Goal: Transaction & Acquisition: Purchase product/service

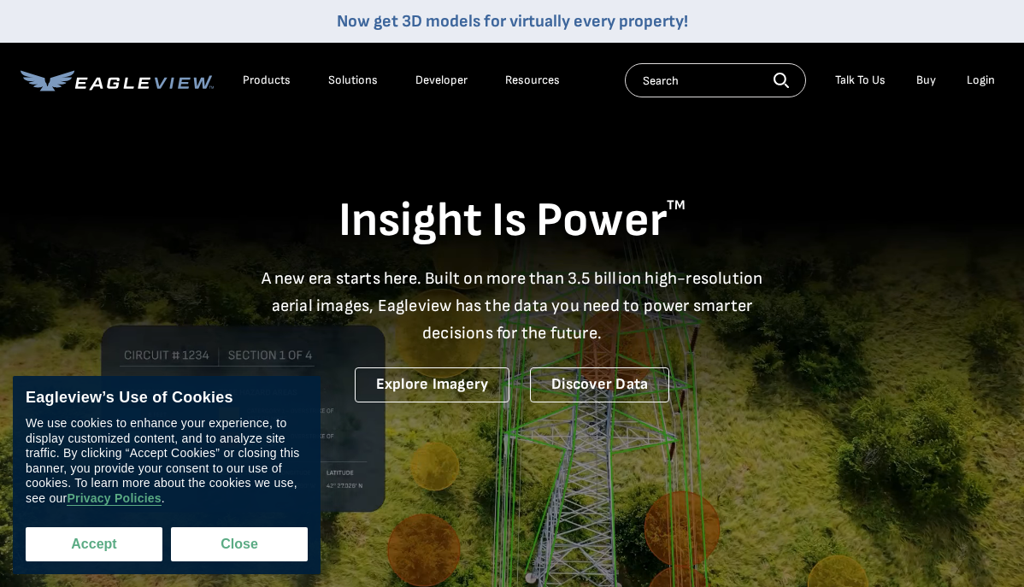
click at [143, 546] on button "Accept" at bounding box center [94, 544] width 137 height 34
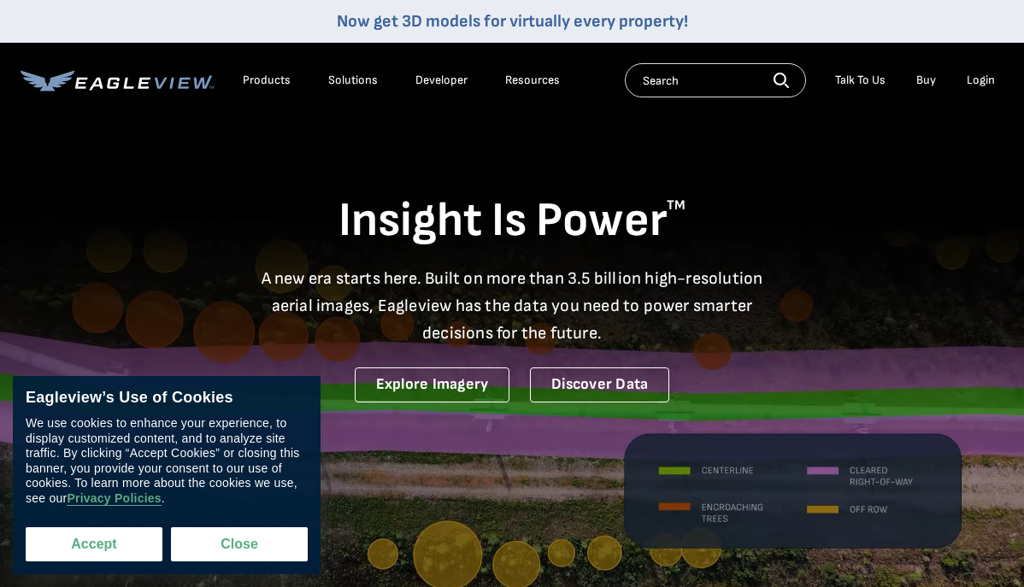
checkbox input "true"
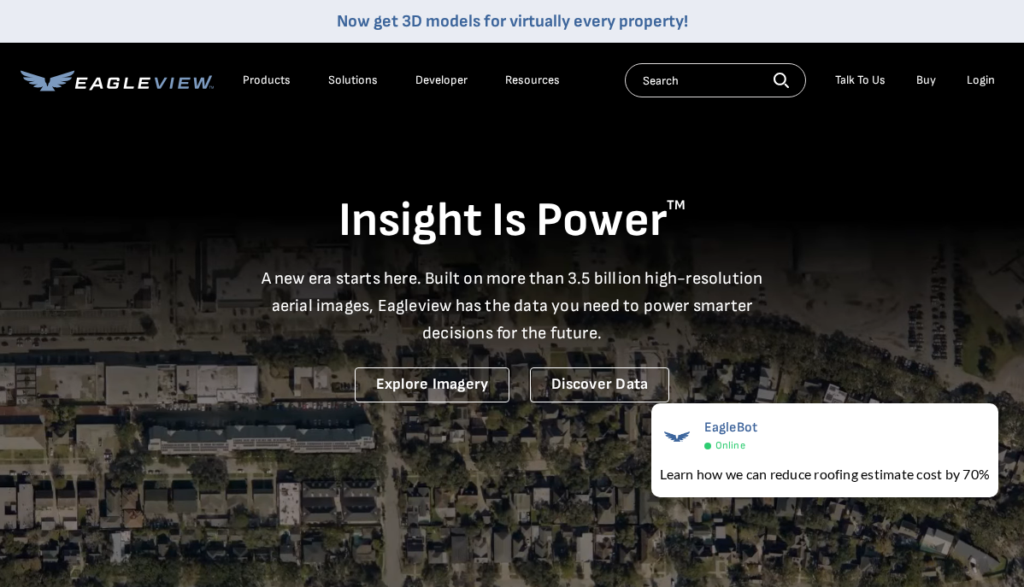
click at [973, 79] on div "Login" at bounding box center [981, 80] width 28 height 15
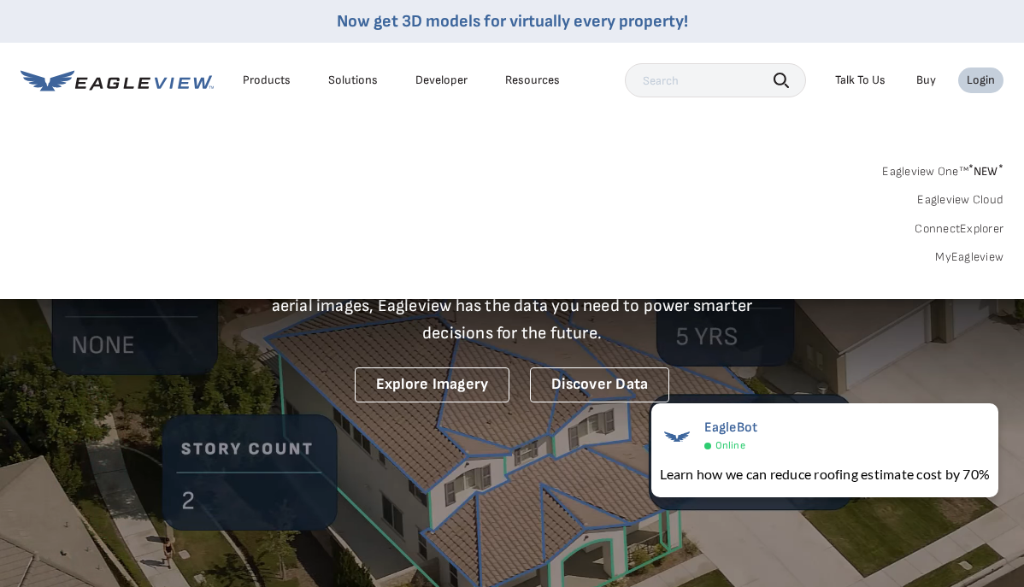
click at [965, 265] on div "Search Products Our Product Areas Imagery 1-Inch GSD Aerial Imagery *" at bounding box center [512, 218] width 1024 height 161
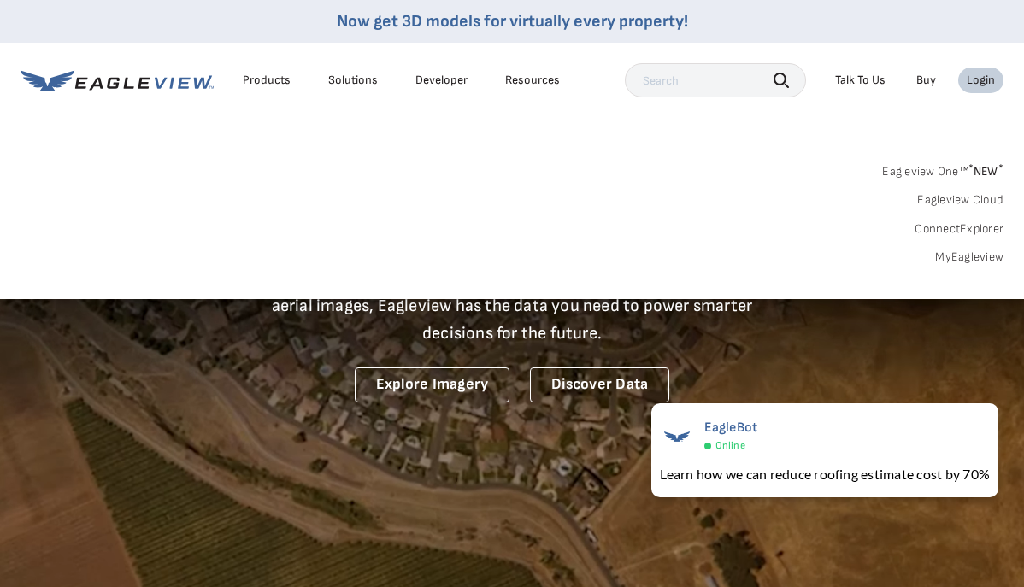
click at [967, 259] on link "MyEagleview" at bounding box center [969, 257] width 68 height 15
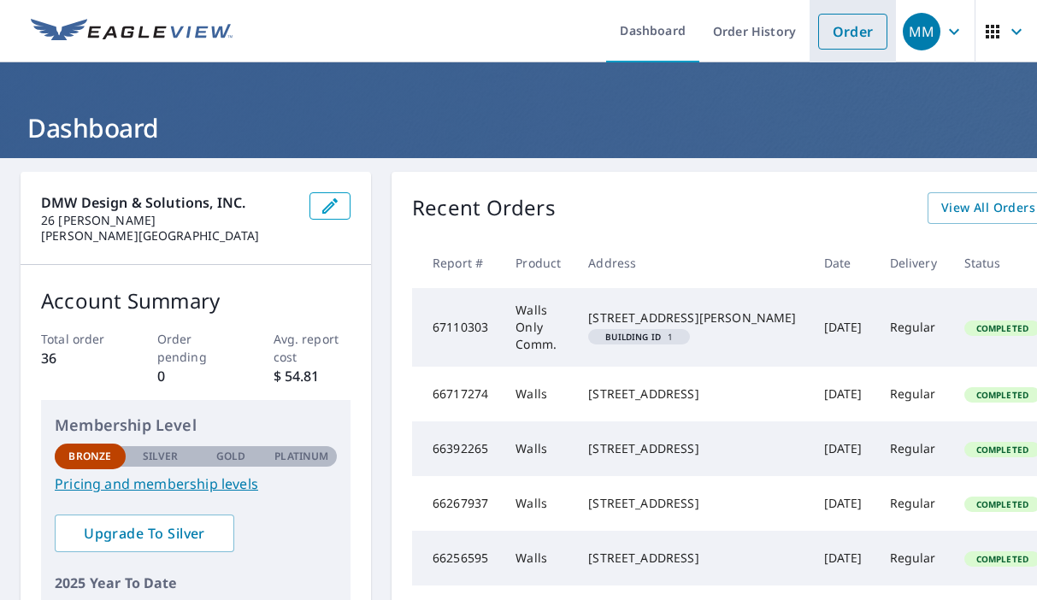
click at [823, 29] on link "Order" at bounding box center [852, 32] width 69 height 36
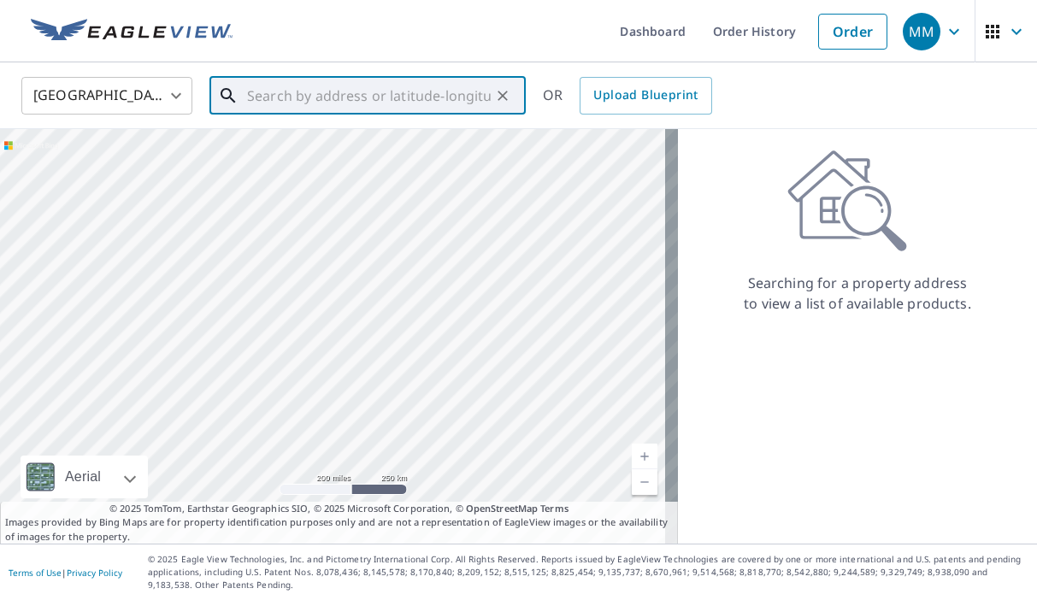
click at [377, 91] on input "text" at bounding box center [369, 96] width 244 height 48
paste input "[STREET_ADDRESS] [PERSON_NAME], MO 63052"
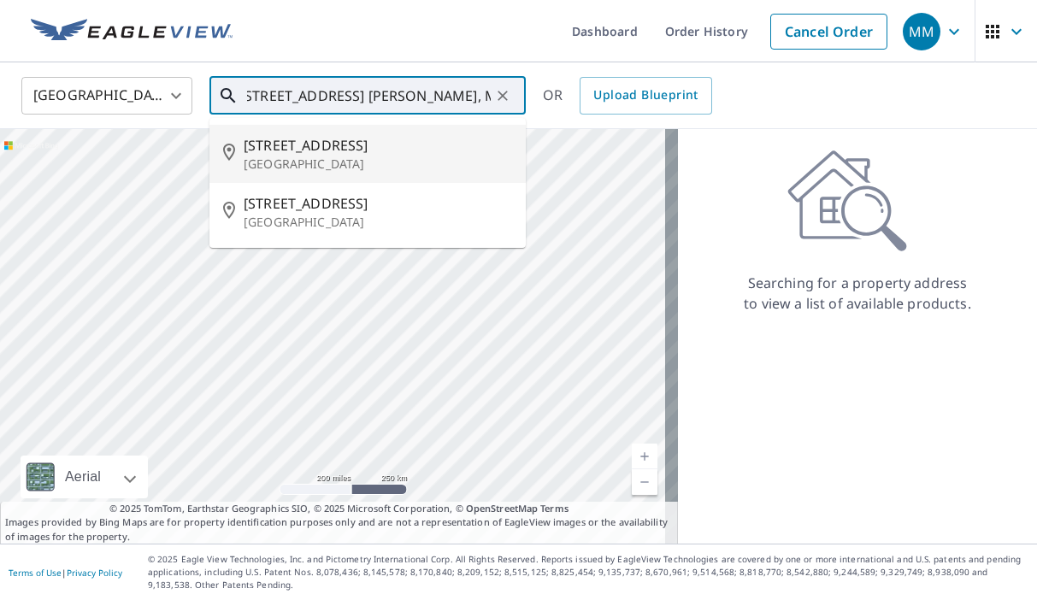
click at [437, 156] on p "[GEOGRAPHIC_DATA]" at bounding box center [378, 164] width 268 height 17
type input "[STREET_ADDRESS]"
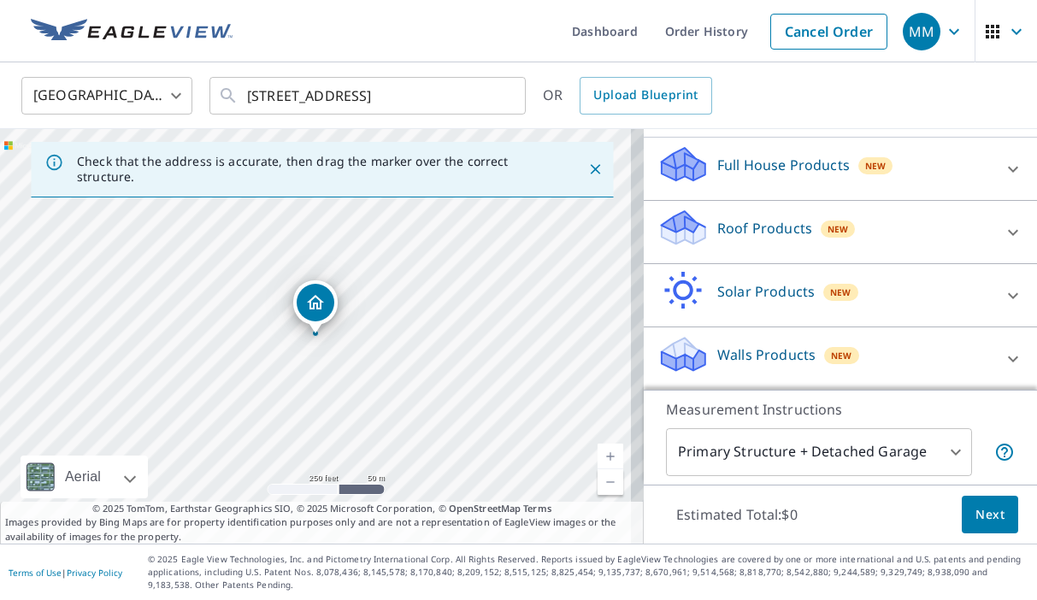
scroll to position [169, 0]
click at [915, 333] on div "Walls Products New" at bounding box center [824, 357] width 335 height 49
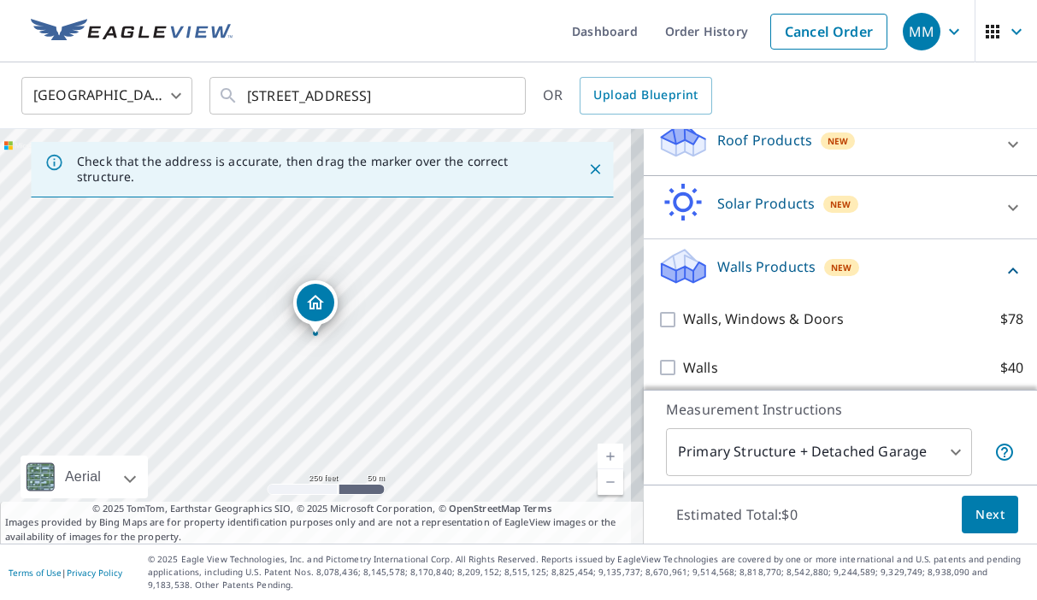
scroll to position [268, 0]
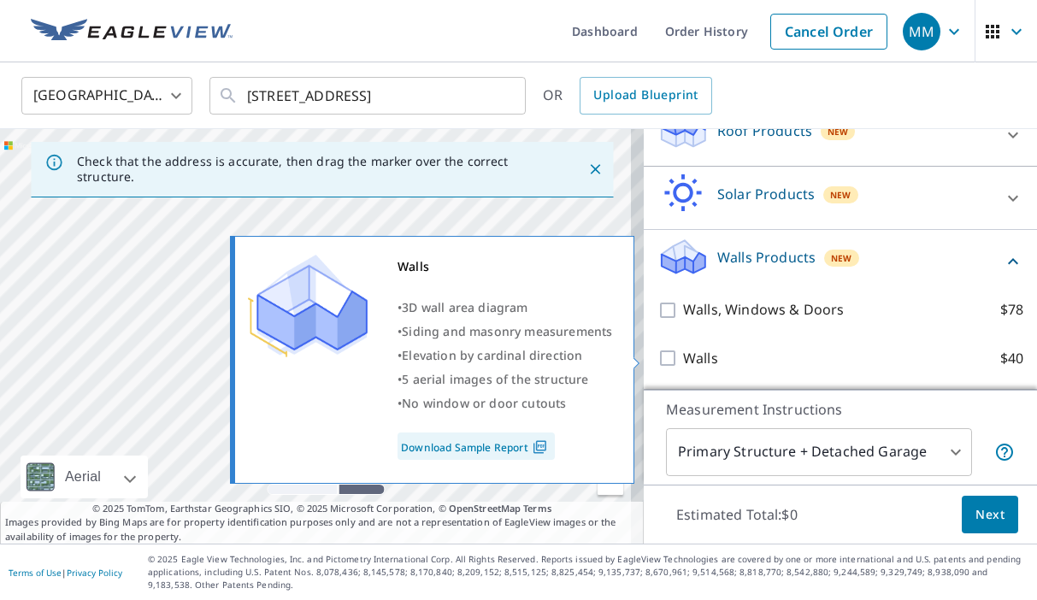
click at [659, 360] on input "Walls $40" at bounding box center [670, 358] width 26 height 21
checkbox input "true"
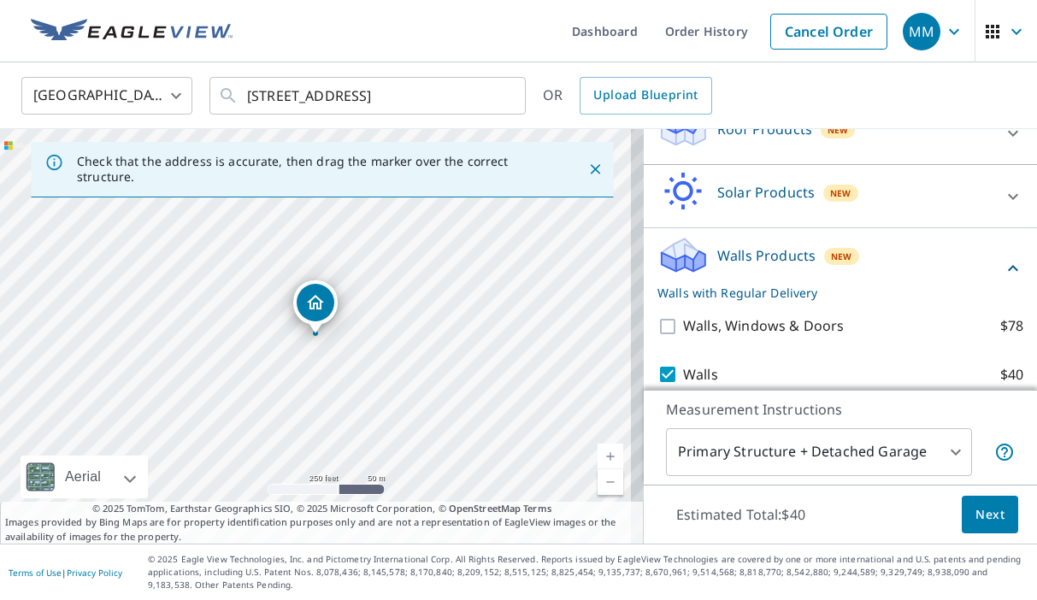
click at [986, 515] on span "Next" at bounding box center [989, 514] width 29 height 21
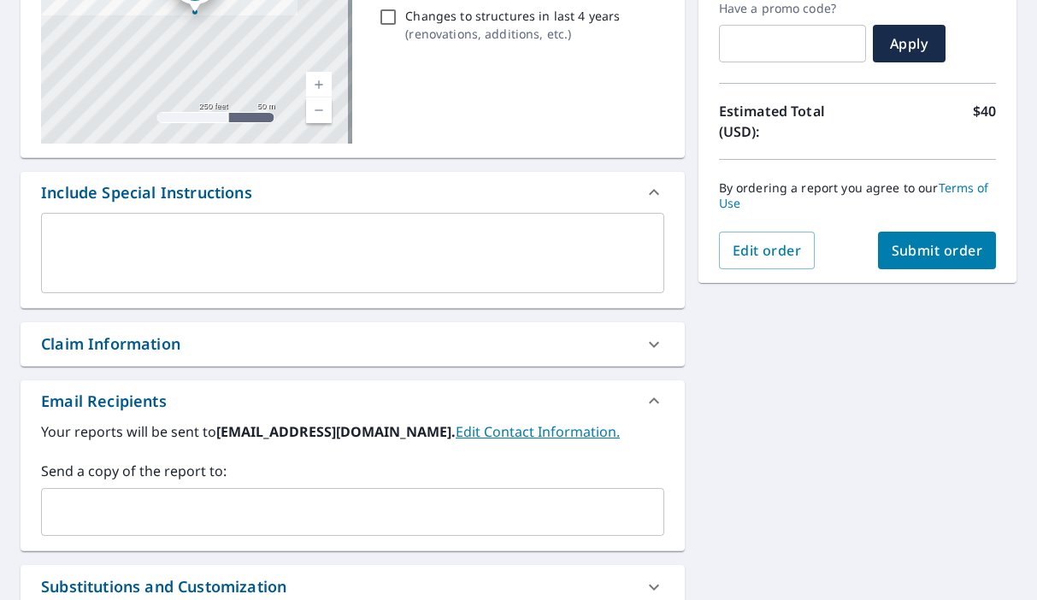
scroll to position [508, 0]
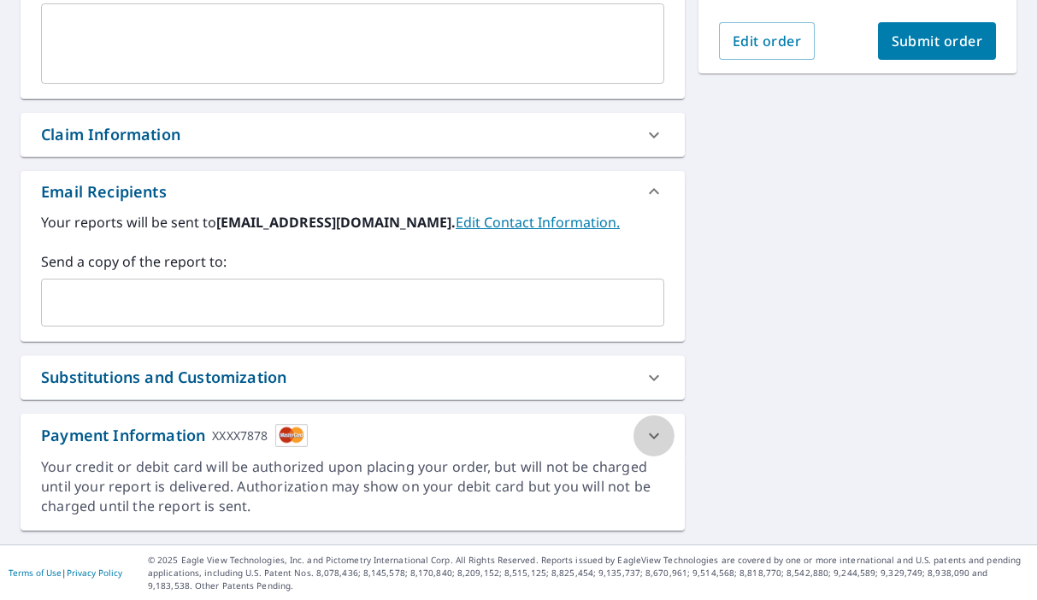
click at [649, 435] on icon at bounding box center [654, 435] width 10 height 6
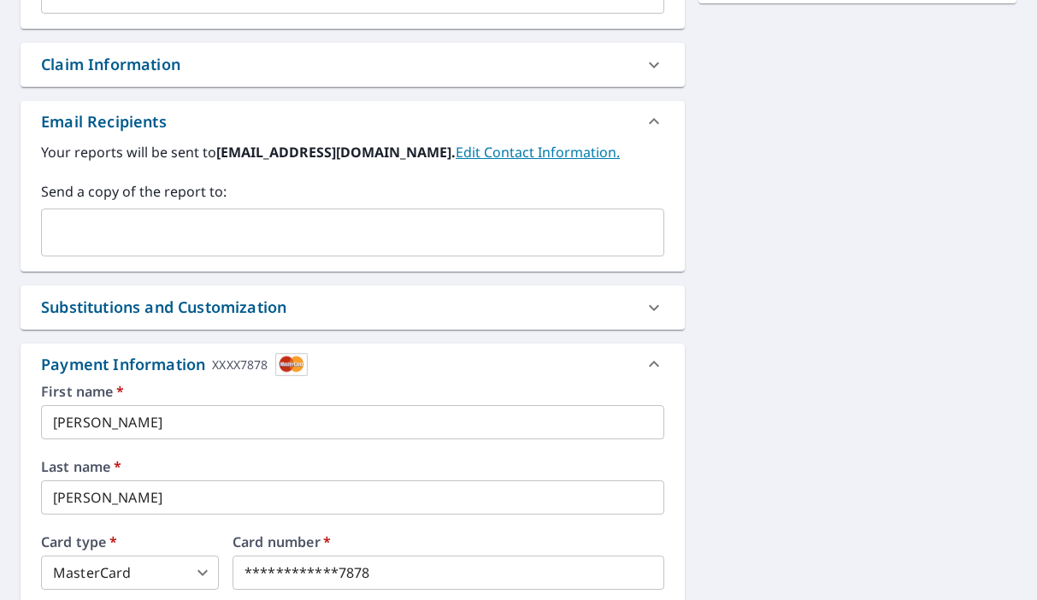
scroll to position [729, 0]
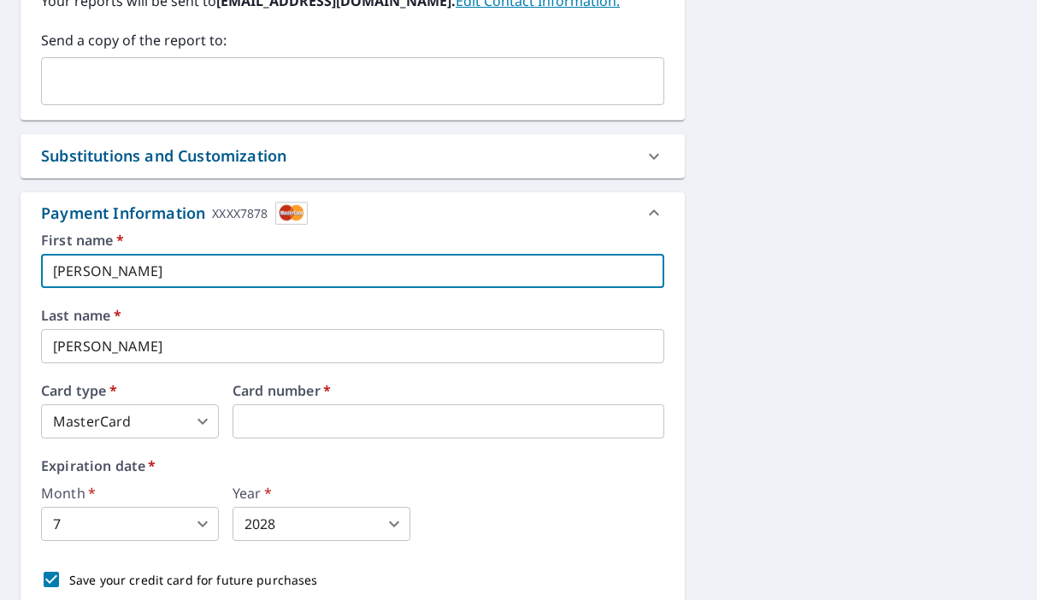
drag, startPoint x: 211, startPoint y: 265, endPoint x: -43, endPoint y: 282, distance: 254.4
click at [0, 282] on html "MM MM Dashboard Order History Cancel Order MM Dashboard / Finalize Order Finali…" at bounding box center [518, 300] width 1037 height 600
drag, startPoint x: 95, startPoint y: 278, endPoint x: 15, endPoint y: 275, distance: 80.4
click at [15, 275] on div "4816 Dogwood Ln Imperial, MO 63052 Aerial Road A standard road map Aerial A det…" at bounding box center [518, 64] width 1037 height 1270
checkbox input "true"
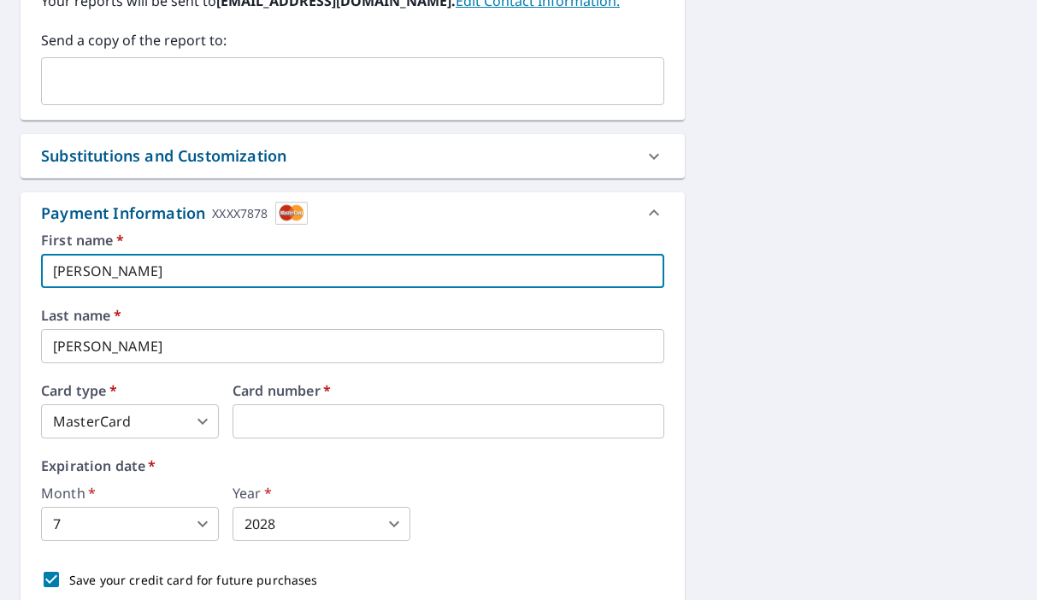
type input "A"
checkbox input "true"
type input "Ab"
checkbox input "true"
type input "Abb"
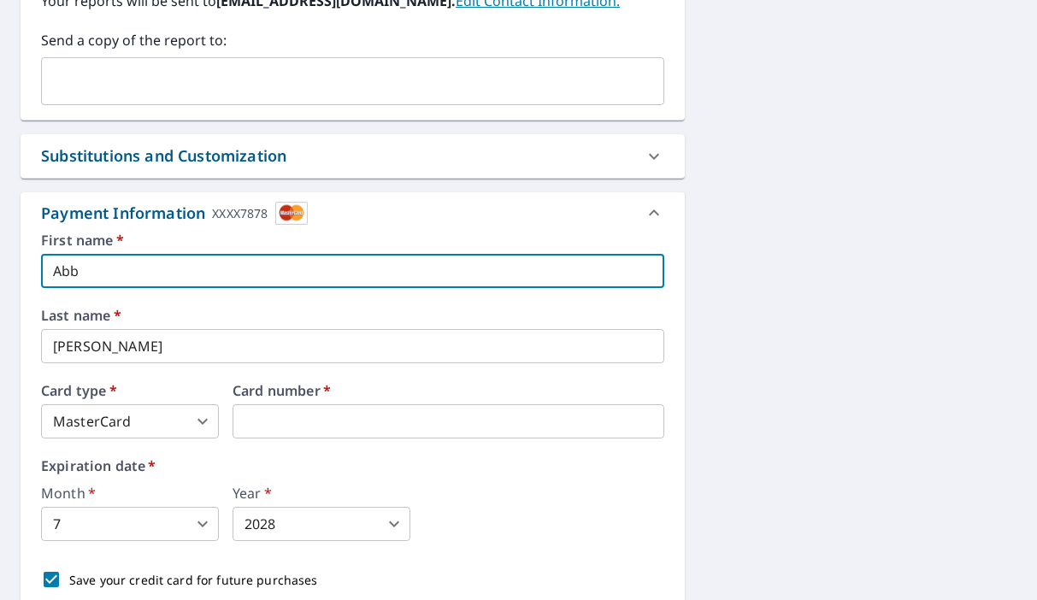
checkbox input "true"
type input "Abby"
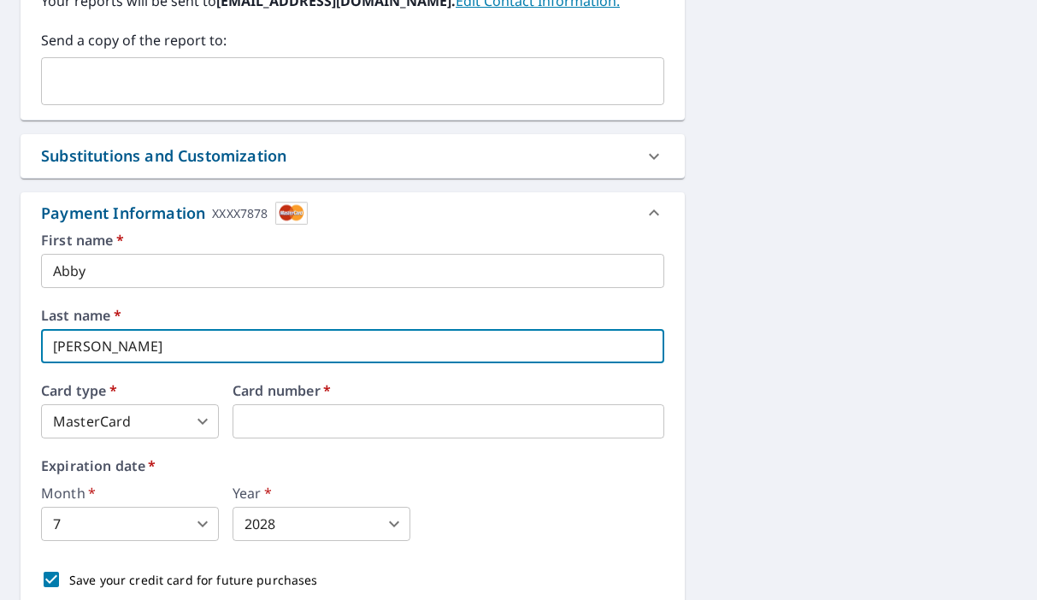
checkbox input "true"
type input "M"
checkbox input "true"
type input "Ma"
checkbox input "true"
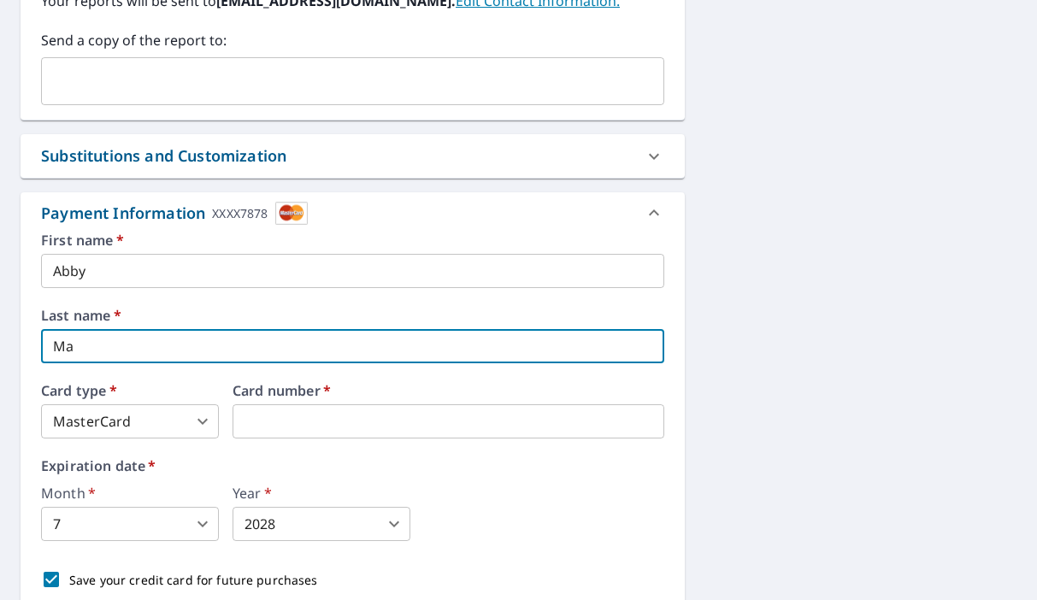
type input "Man"
checkbox input "true"
type input "Manzl"
checkbox input "true"
type input "Manzle"
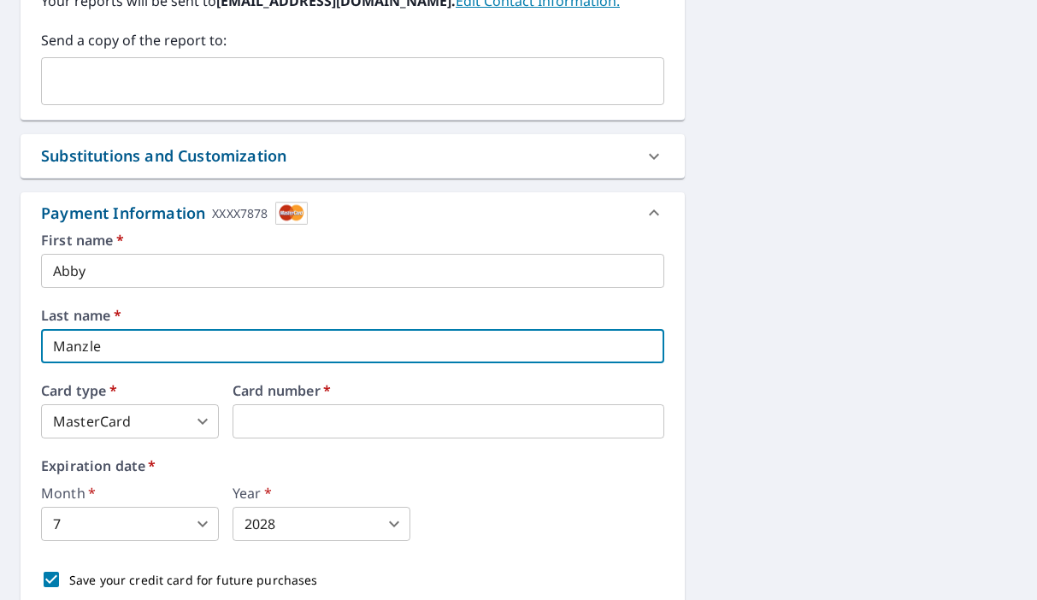
checkbox input "true"
type input "Manzlel"
checkbox input "true"
type input "Manzle"
checkbox input "true"
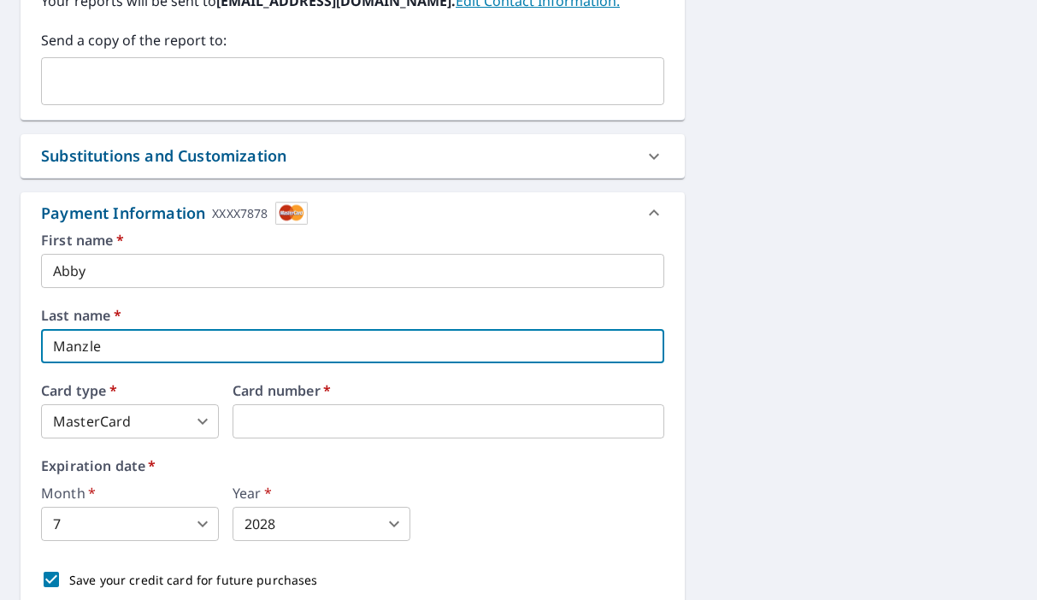
type input "Manzl"
checkbox input "true"
type input "Manz"
checkbox input "true"
type input "Manze"
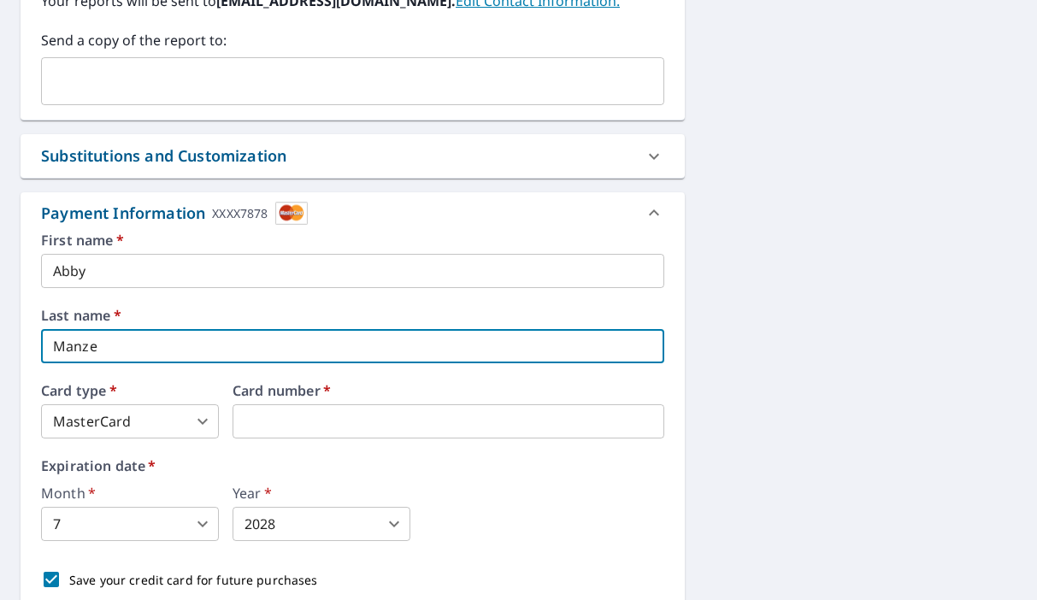
checkbox input "true"
type input "Manzel"
checkbox input "true"
type input "Manzell"
checkbox input "true"
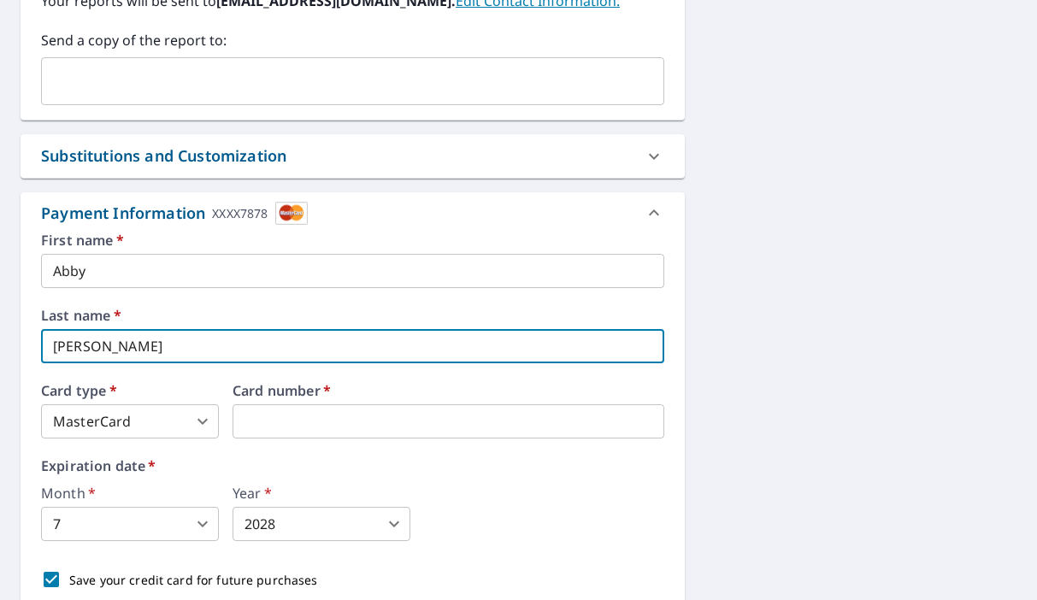
type input "Manzella"
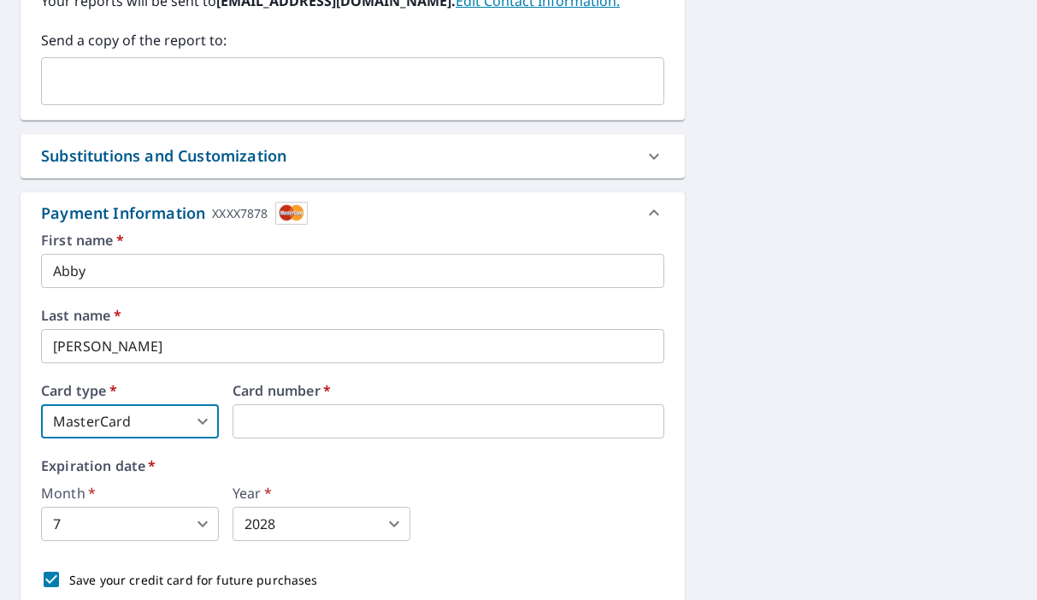
click at [495, 509] on div "Month   * 7 7 ​ Year   * 2028 2028 ​" at bounding box center [352, 513] width 623 height 55
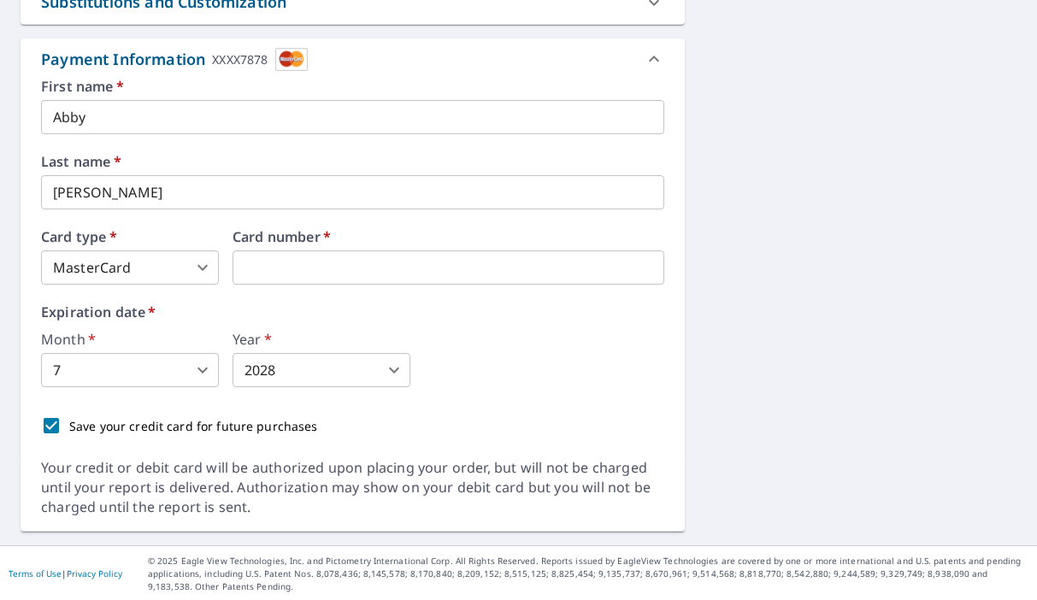
scroll to position [884, 0]
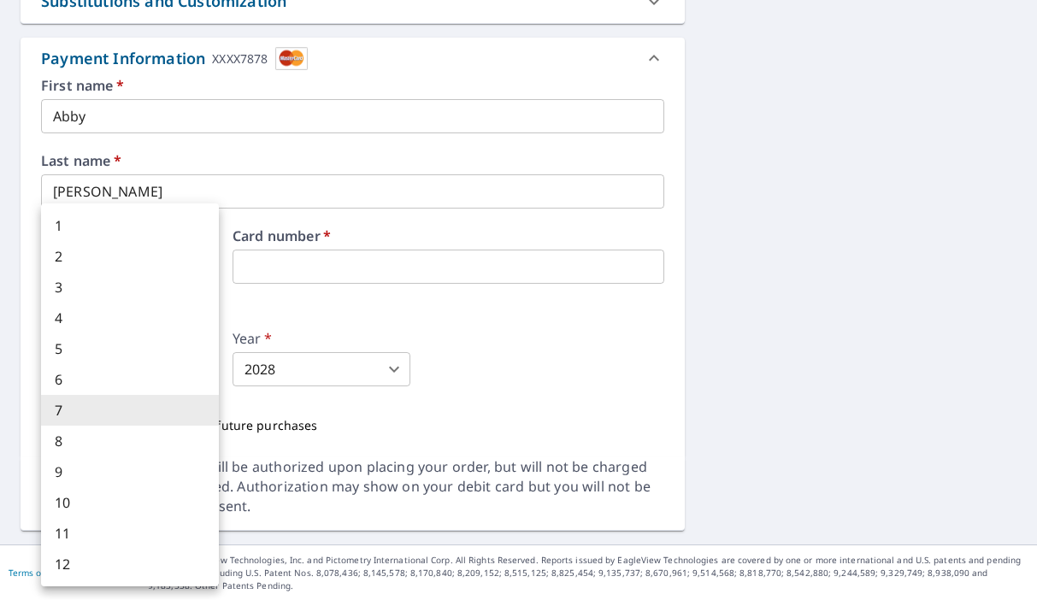
click at [185, 371] on body "MM MM Dashboard Order History Cancel Order MM Dashboard / Finalize Order Finali…" at bounding box center [518, 300] width 1037 height 600
click at [172, 438] on li "8" at bounding box center [130, 441] width 178 height 31
checkbox input "true"
type input "8"
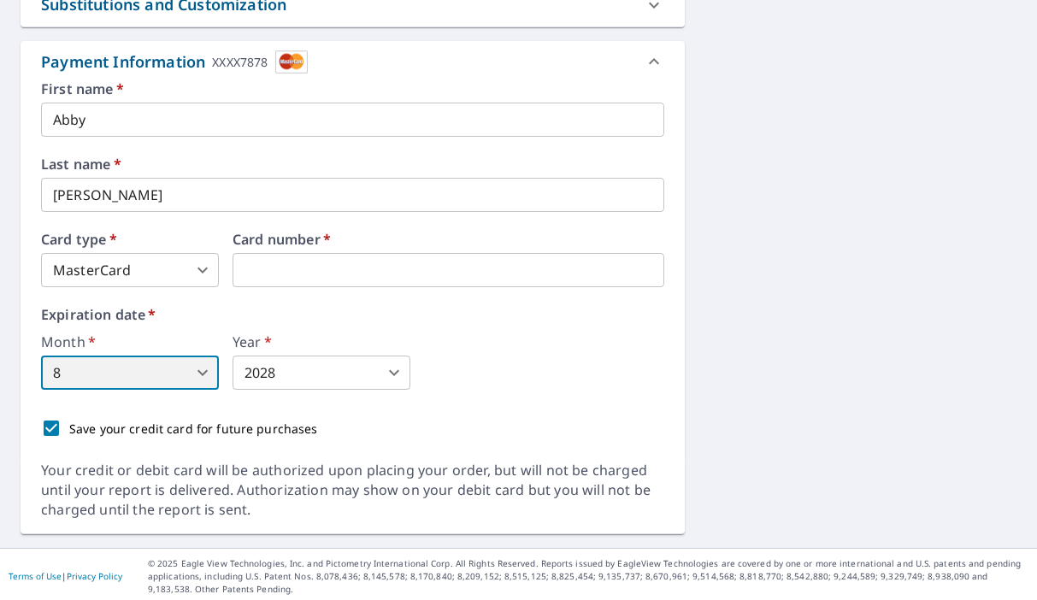
scroll to position [883, 0]
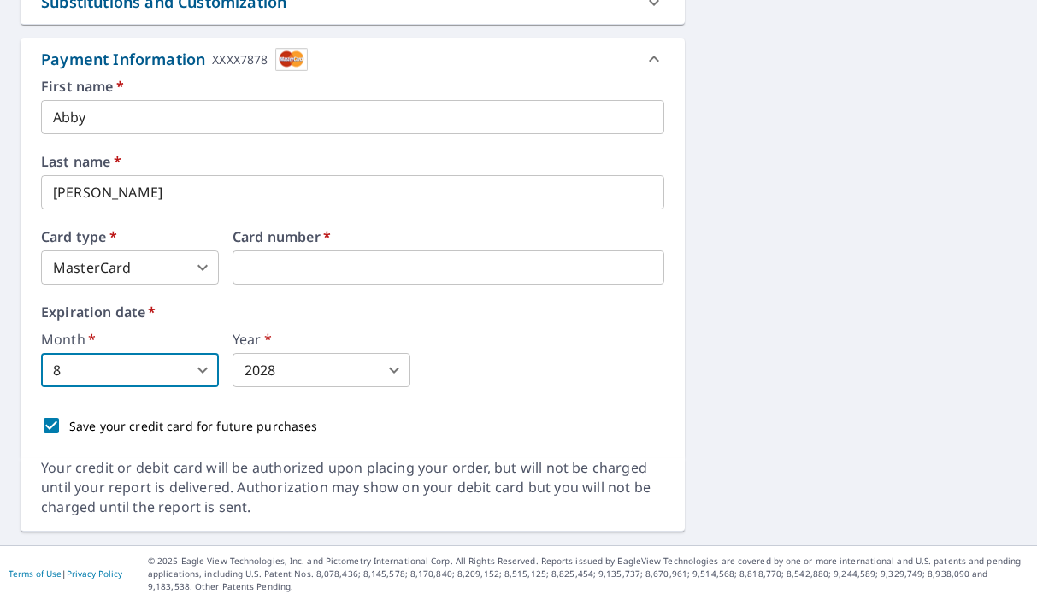
click at [509, 459] on div "Your credit or debit card will be authorized upon placing your order, but will …" at bounding box center [352, 487] width 623 height 59
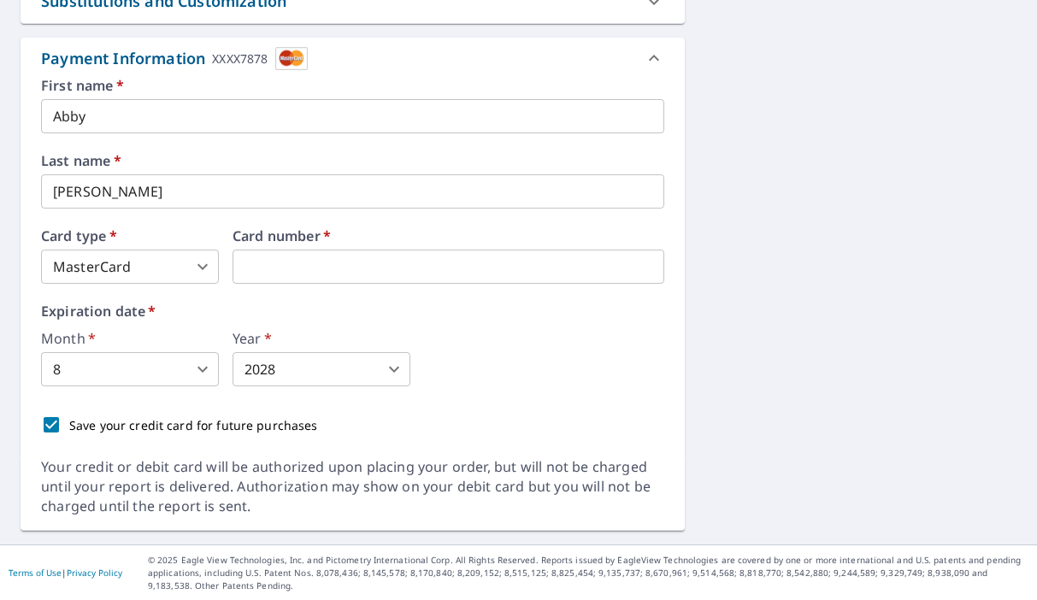
click at [504, 443] on div "First name   * Abby ​ Last name   * Manzella ​ Card type   * MasterCard 3 ​ Car…" at bounding box center [353, 268] width 664 height 379
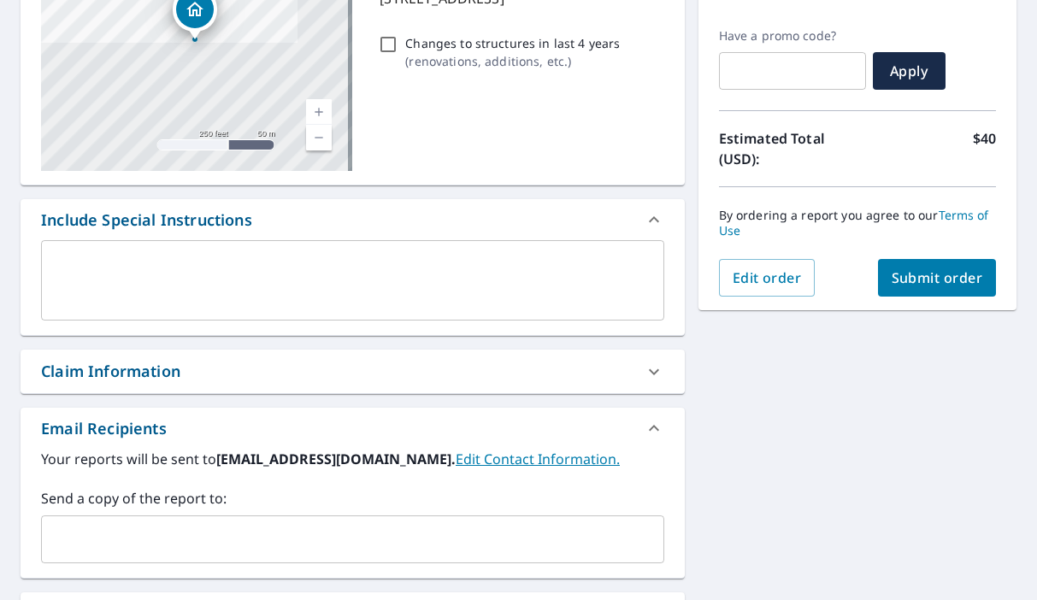
scroll to position [529, 0]
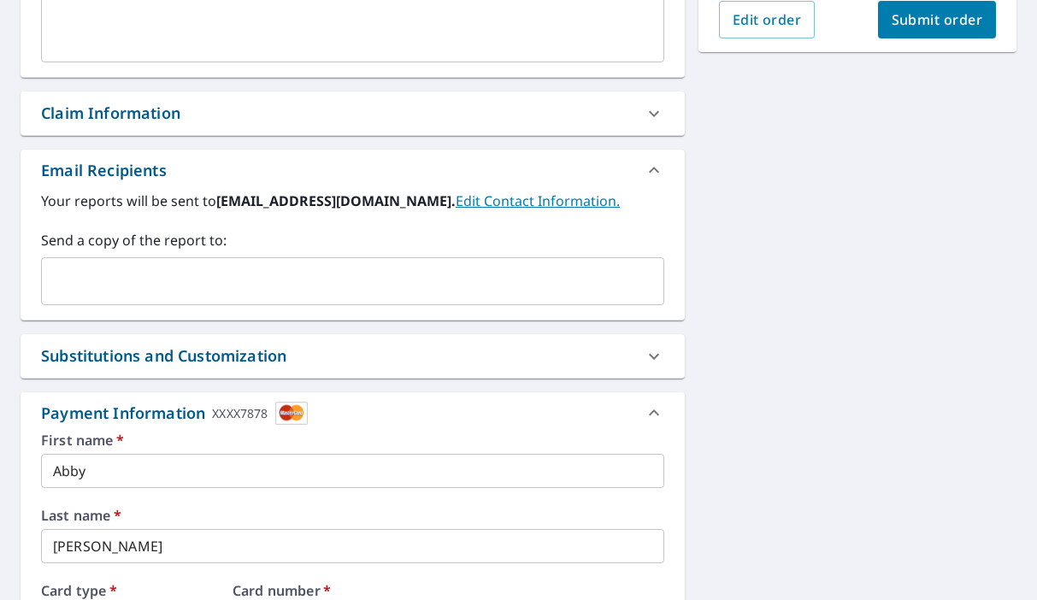
click at [645, 414] on icon at bounding box center [654, 413] width 21 height 21
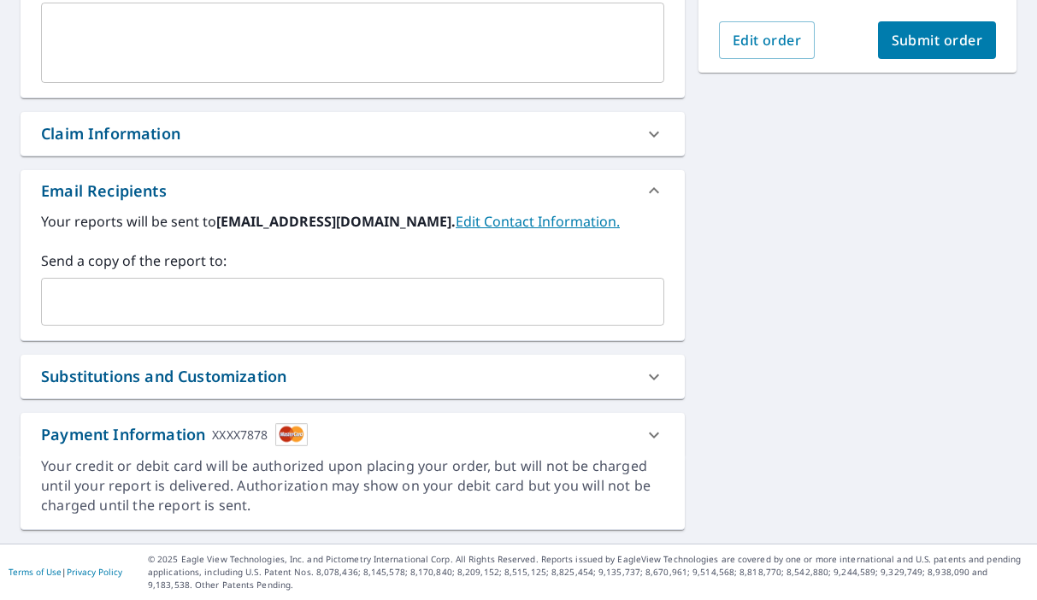
scroll to position [508, 0]
click at [655, 435] on icon at bounding box center [654, 436] width 21 height 21
checkbox input "true"
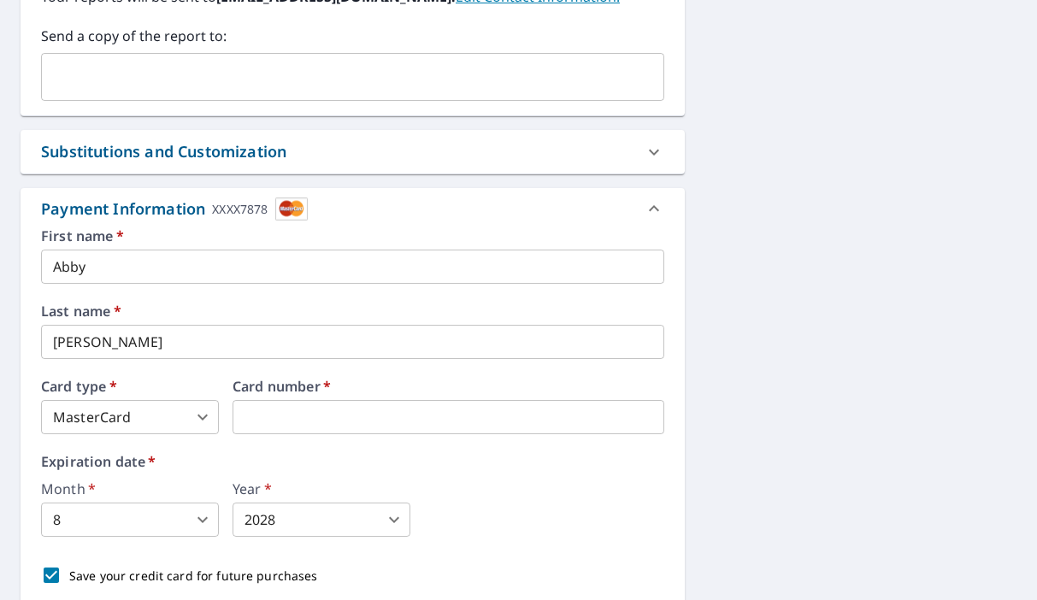
scroll to position [884, 0]
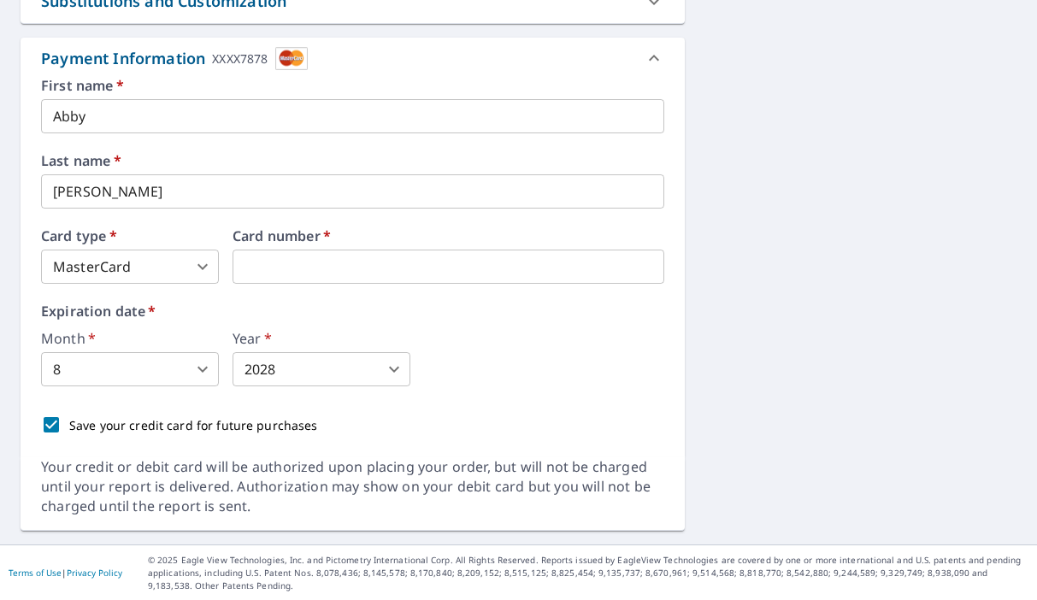
click at [45, 422] on input "Save your credit card for future purchases" at bounding box center [51, 425] width 36 height 36
checkbox input "false"
checkbox input "true"
click at [49, 424] on input "Save your credit card for future purchases" at bounding box center [51, 425] width 36 height 36
checkbox input "true"
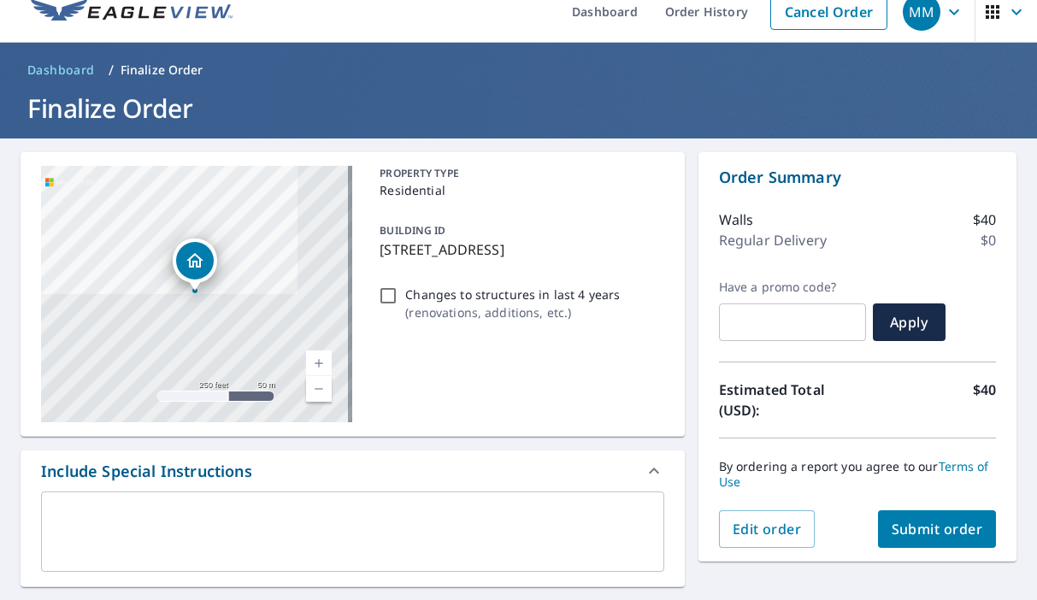
scroll to position [0, 0]
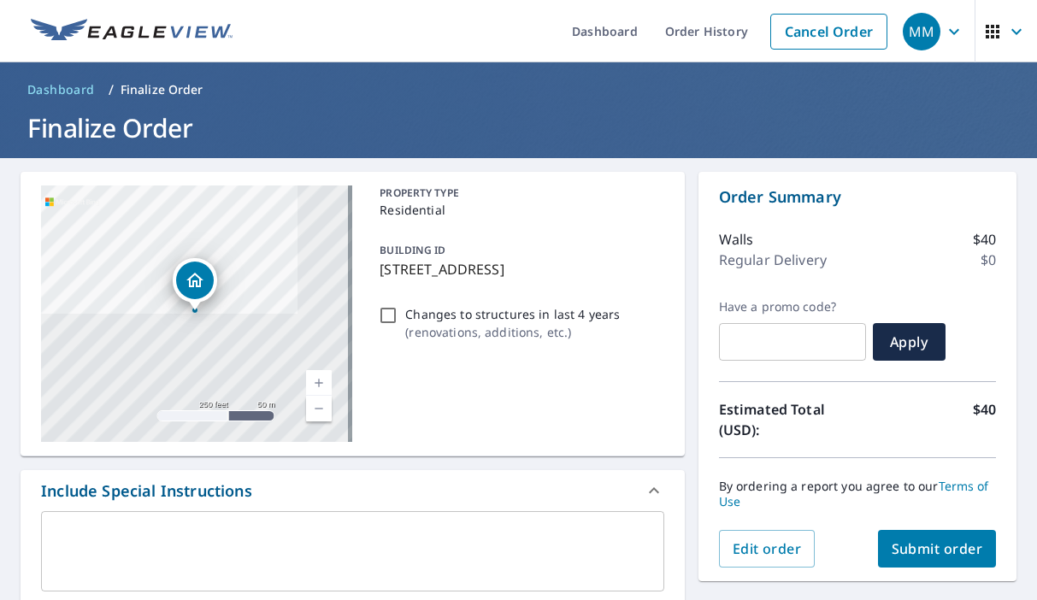
click at [950, 546] on span "Submit order" at bounding box center [936, 548] width 91 height 19
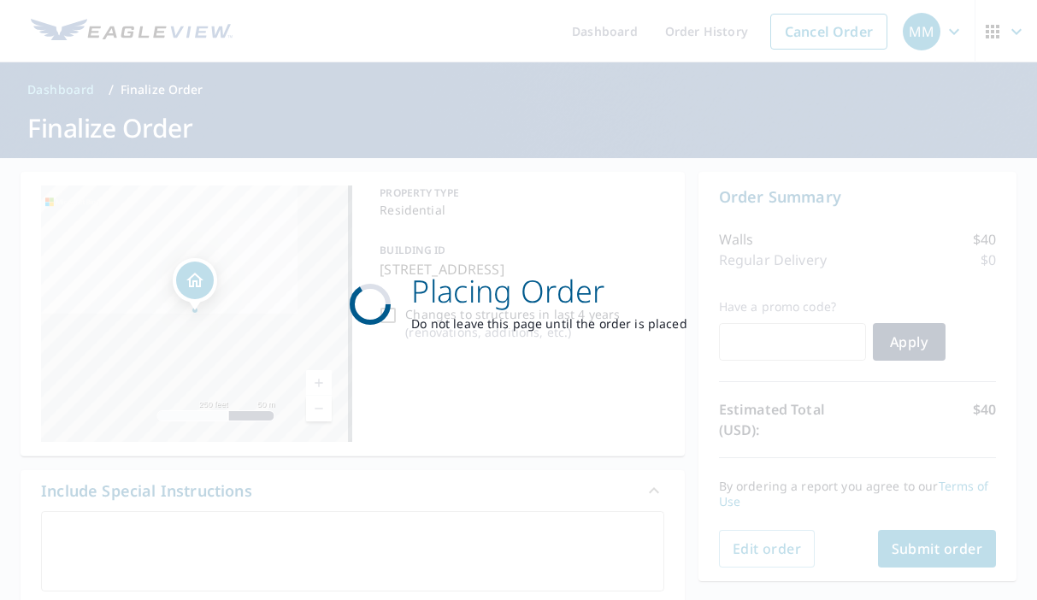
checkbox input "true"
